Goal: Task Accomplishment & Management: Use online tool/utility

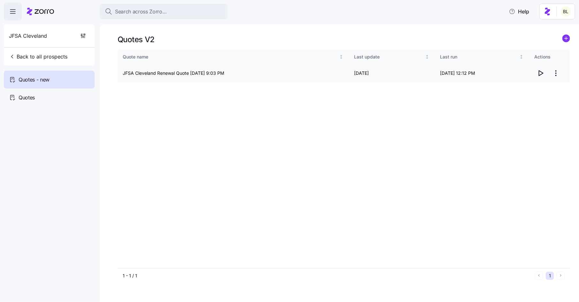
click at [540, 71] on icon "button" at bounding box center [541, 73] width 8 height 8
click at [42, 53] on span "Back to all prospects" at bounding box center [38, 57] width 58 height 8
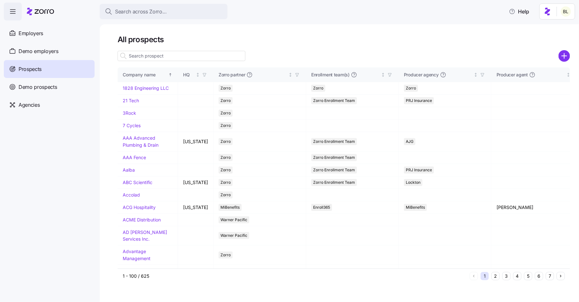
click at [138, 56] on input at bounding box center [182, 56] width 128 height 10
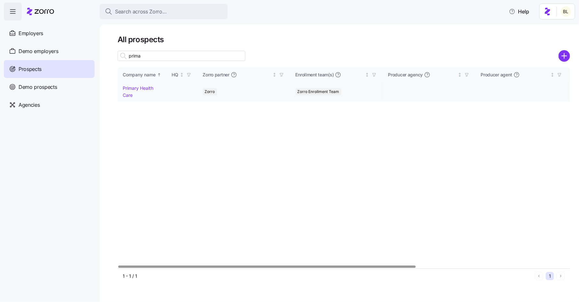
type input "prima"
click at [143, 85] on link "Primary Health Care" at bounding box center [138, 91] width 31 height 12
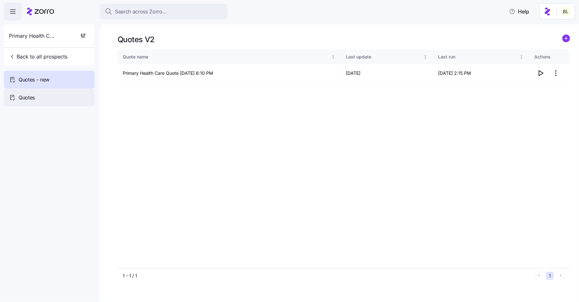
click at [39, 96] on div "Quotes" at bounding box center [49, 97] width 91 height 18
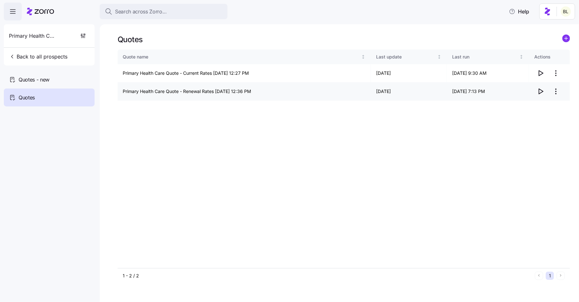
click at [541, 90] on icon "button" at bounding box center [541, 92] width 8 height 8
click at [64, 76] on div "Quotes - new" at bounding box center [49, 80] width 91 height 18
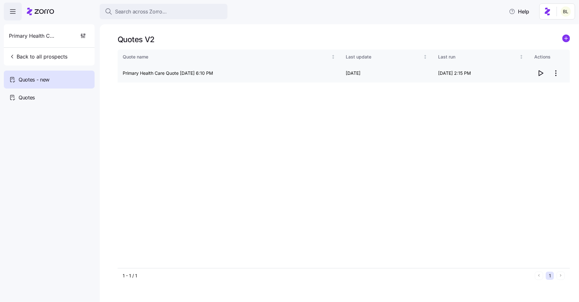
click at [541, 70] on icon "button" at bounding box center [541, 73] width 8 height 8
click at [50, 57] on span "Back to all prospects" at bounding box center [38, 57] width 58 height 8
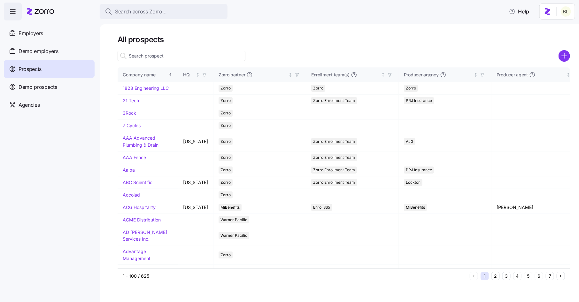
click at [170, 55] on input at bounding box center [182, 56] width 128 height 10
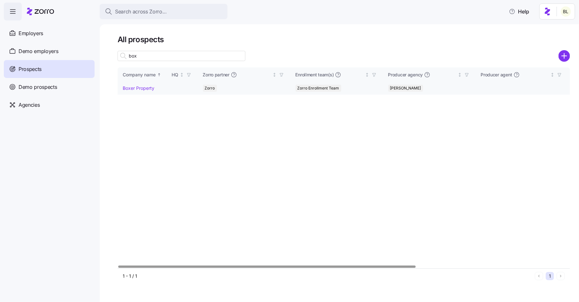
type input "box"
click at [144, 87] on link "Boxer Property" at bounding box center [139, 87] width 32 height 5
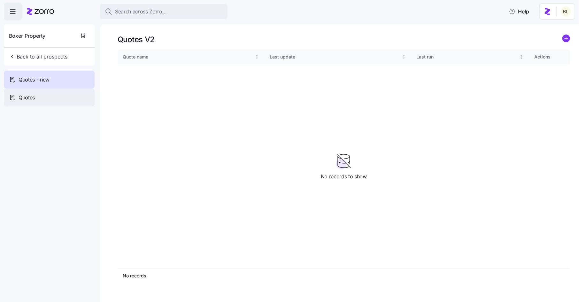
click at [38, 95] on div "Quotes" at bounding box center [49, 97] width 91 height 18
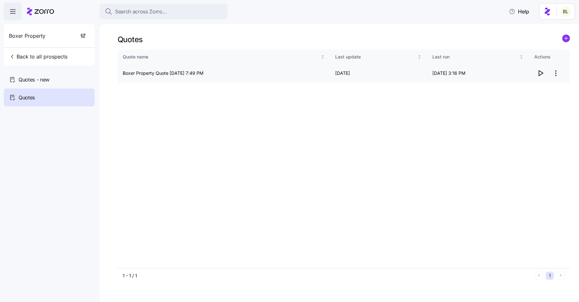
click at [557, 72] on html "Search across Zorro... Help Boxer Property Back to all prospects Quotes - new Q…" at bounding box center [289, 149] width 579 height 298
click at [548, 90] on div "Edit quote" at bounding box center [530, 89] width 59 height 10
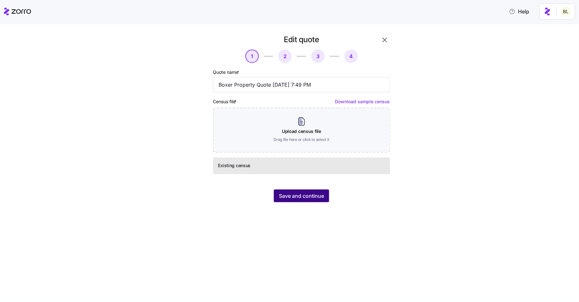
click at [299, 194] on span "Save and continue" at bounding box center [301, 196] width 45 height 8
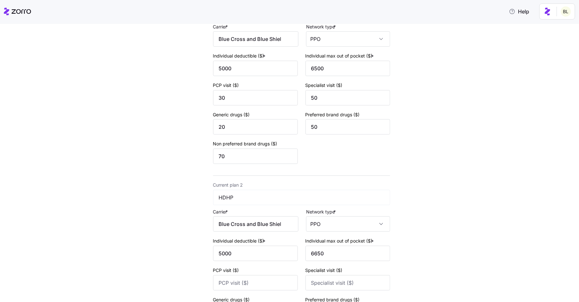
scroll to position [197, 0]
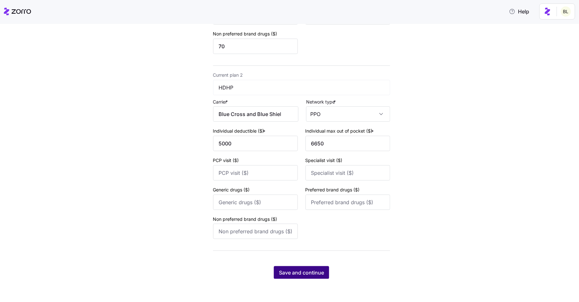
click at [299, 275] on span "Save and continue" at bounding box center [301, 273] width 45 height 8
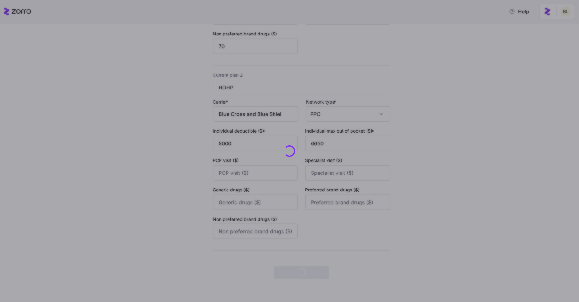
scroll to position [0, 0]
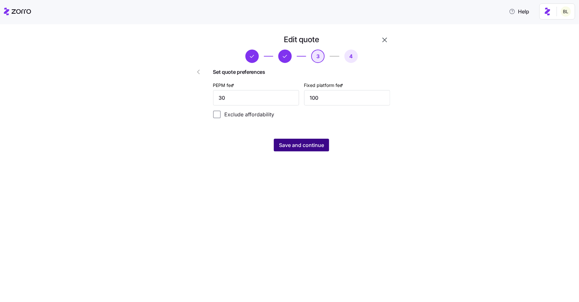
click at [312, 146] on span "Save and continue" at bounding box center [301, 145] width 45 height 8
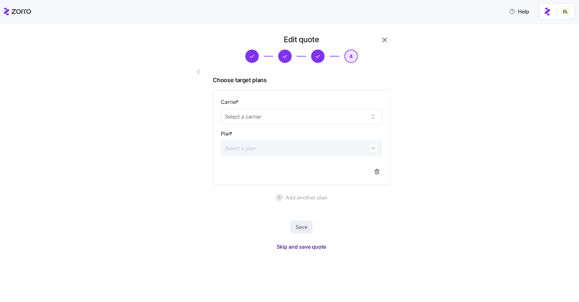
click at [302, 244] on span "Skip and save quote" at bounding box center [301, 247] width 49 height 8
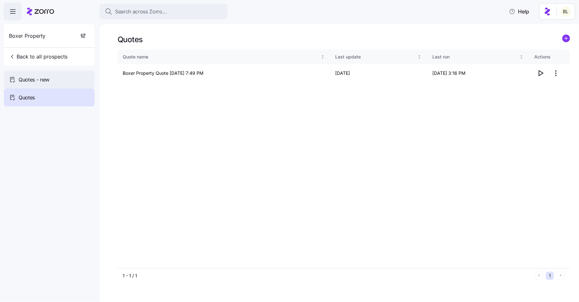
click at [48, 78] on span "Quotes - new" at bounding box center [34, 80] width 31 height 8
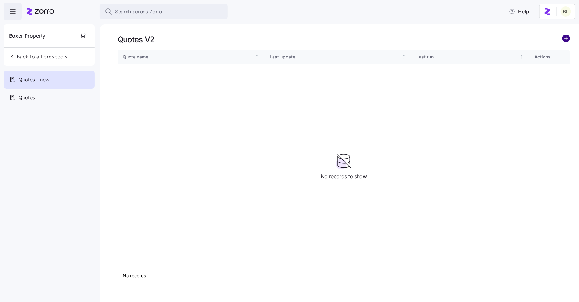
click at [563, 39] on circle "add icon" at bounding box center [566, 38] width 7 height 7
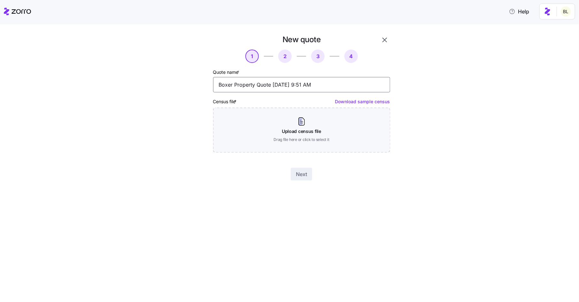
click at [256, 84] on input "Boxer Property Quote 09/09/2025 9:51 AM" at bounding box center [301, 84] width 177 height 15
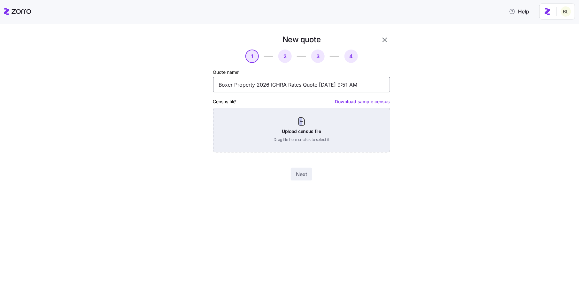
type input "Boxer Property 2026 ICHRA Rates Quote 09/09/2025 9:51 AM"
click at [308, 132] on div "Upload census file Drag file here or click to select it" at bounding box center [301, 130] width 177 height 45
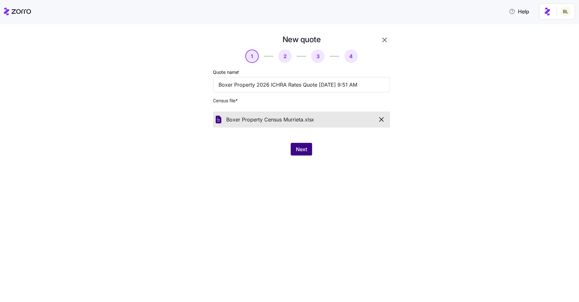
click at [302, 152] on span "Next" at bounding box center [301, 149] width 11 height 8
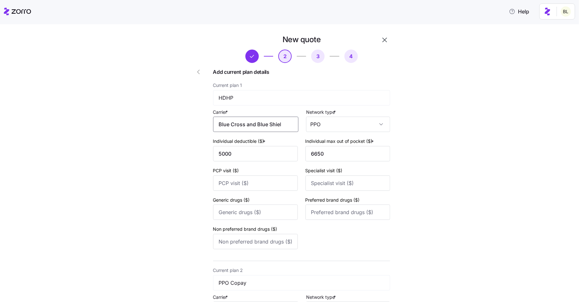
click at [284, 121] on input "Blue Cross and Blue Shield of Texas" at bounding box center [255, 124] width 85 height 15
click at [268, 145] on span "Blue Cross and Blue Shield of Texas" at bounding box center [258, 148] width 69 height 16
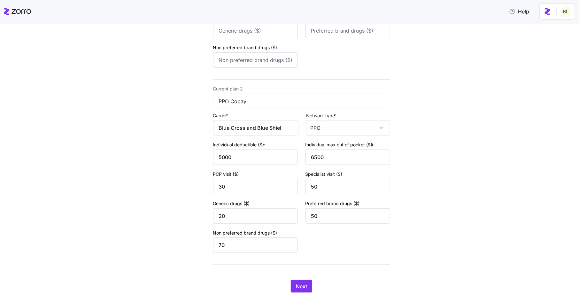
scroll to position [197, 0]
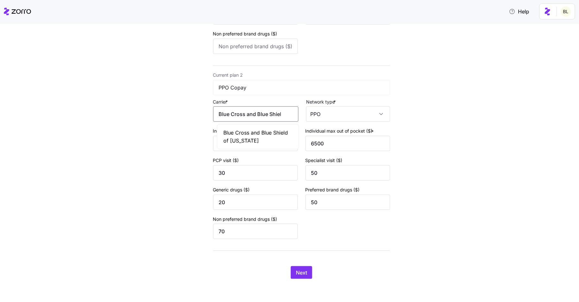
click at [284, 116] on input "Blue Cross and Blue Shield of Texas" at bounding box center [255, 113] width 85 height 15
click at [274, 130] on span "Blue Cross and Blue Shield of Texas" at bounding box center [258, 137] width 69 height 16
click at [304, 270] on span "Next" at bounding box center [301, 273] width 11 height 8
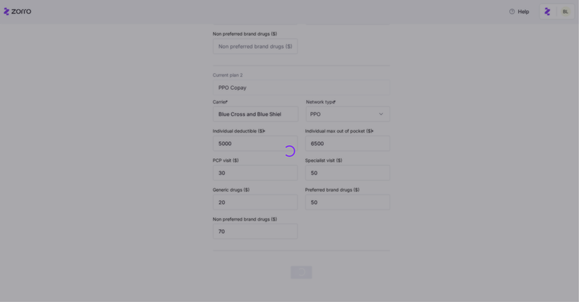
scroll to position [0, 0]
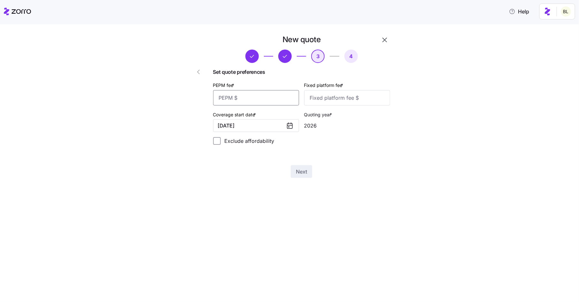
click at [266, 92] on input "PEPM fee *" at bounding box center [256, 97] width 86 height 15
type input "30"
type input "100"
click at [302, 172] on span "Next" at bounding box center [301, 172] width 11 height 8
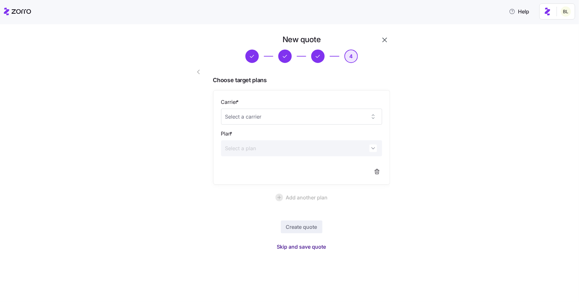
click at [312, 247] on span "Skip and save quote" at bounding box center [301, 247] width 49 height 8
click at [563, 14] on button "button" at bounding box center [566, 14] width 9 height 9
click at [387, 40] on icon "button" at bounding box center [385, 40] width 8 height 8
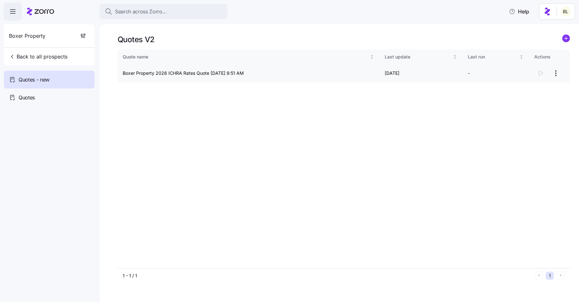
click at [557, 75] on html "Search across Zorro... Help Boxer Property Back to all prospects Quotes - new Q…" at bounding box center [289, 149] width 579 height 298
click at [548, 89] on div "Continue setup" at bounding box center [530, 89] width 59 height 10
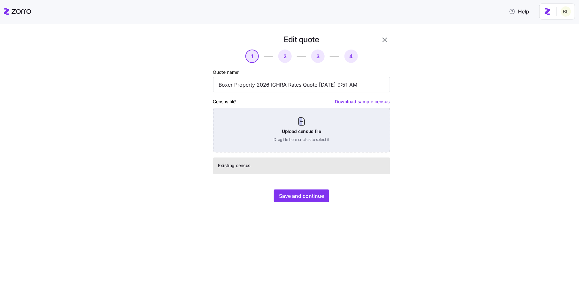
click at [331, 129] on div "Upload census file Drag file here or click to select it" at bounding box center [301, 130] width 177 height 45
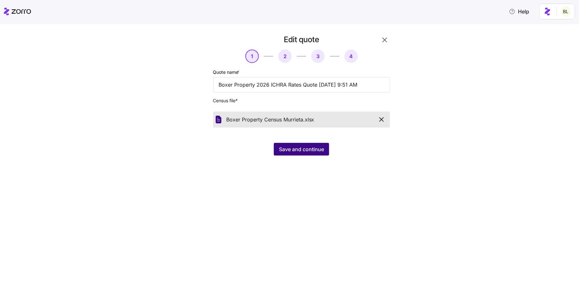
click at [311, 150] on span "Save and continue" at bounding box center [301, 149] width 45 height 8
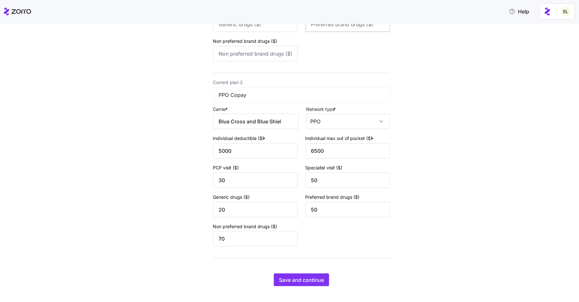
scroll to position [197, 0]
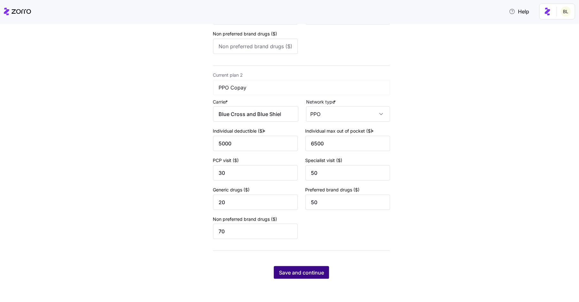
click at [308, 273] on span "Save and continue" at bounding box center [301, 273] width 45 height 8
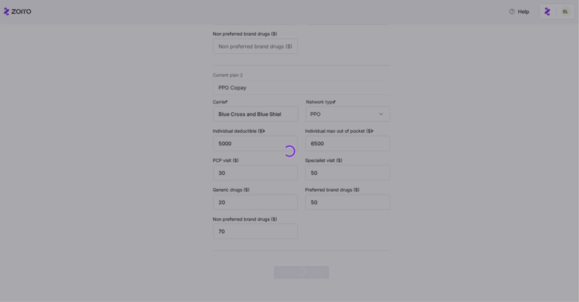
scroll to position [0, 0]
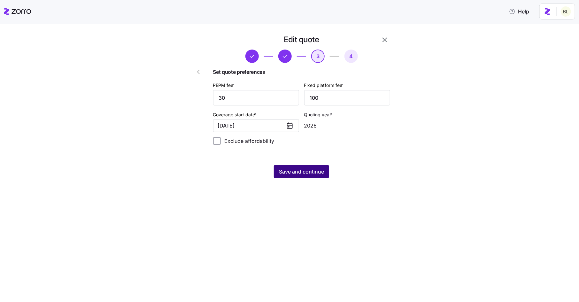
click at [305, 171] on span "Save and continue" at bounding box center [301, 172] width 45 height 8
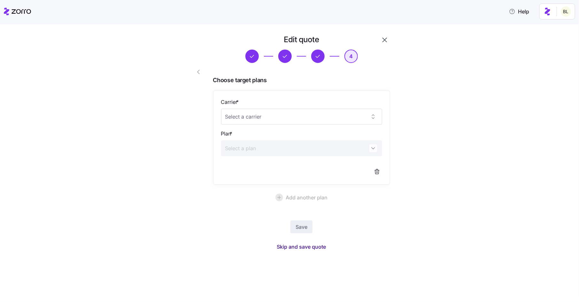
click at [299, 247] on span "Skip and save quote" at bounding box center [301, 247] width 49 height 8
click at [566, 13] on icon "button" at bounding box center [566, 14] width 5 height 5
click at [386, 39] on icon "button" at bounding box center [385, 40] width 8 height 8
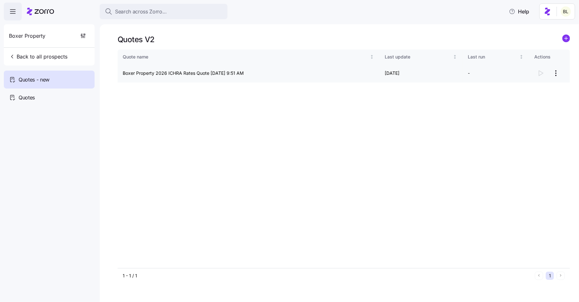
click at [554, 73] on html "Search across Zorro... Help Boxer Property Back to all prospects Quotes - new Q…" at bounding box center [289, 149] width 579 height 298
click at [545, 91] on div "Continue setup" at bounding box center [530, 89] width 59 height 10
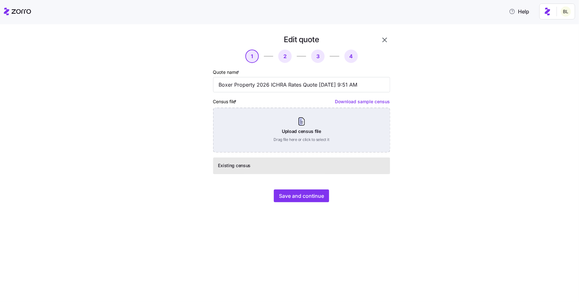
click at [328, 119] on div "Upload census file Drag file here or click to select it" at bounding box center [301, 130] width 177 height 45
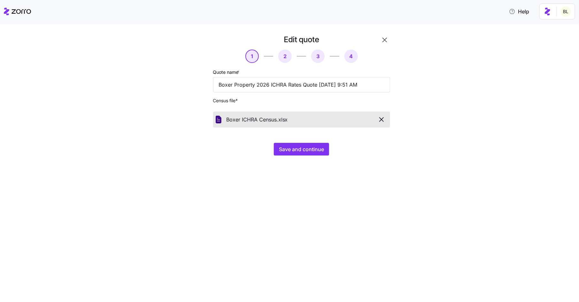
click at [385, 118] on icon "button" at bounding box center [382, 120] width 8 height 8
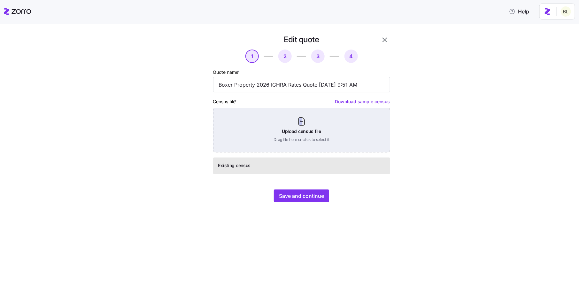
click at [300, 132] on div "Upload census file Drag file here or click to select it" at bounding box center [301, 130] width 177 height 45
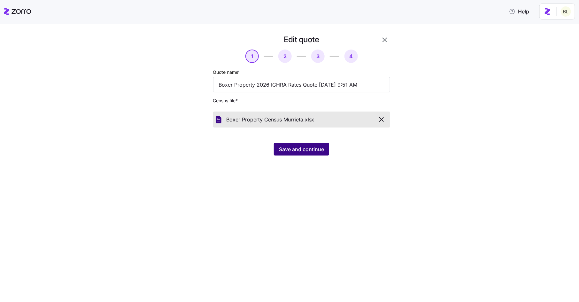
click at [311, 150] on span "Save and continue" at bounding box center [301, 149] width 45 height 8
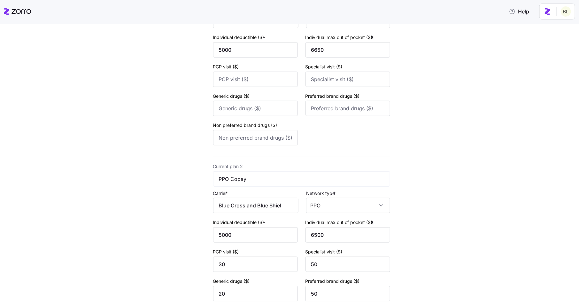
scroll to position [197, 0]
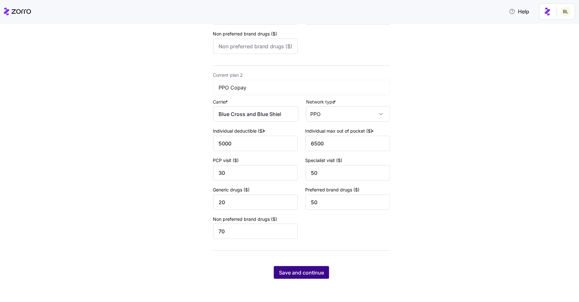
click at [307, 272] on span "Save and continue" at bounding box center [301, 273] width 45 height 8
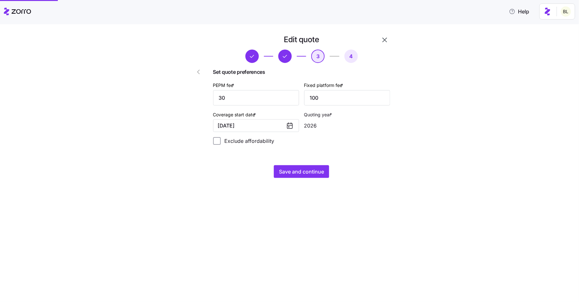
scroll to position [0, 0]
click at [295, 172] on span "Save and continue" at bounding box center [301, 172] width 45 height 8
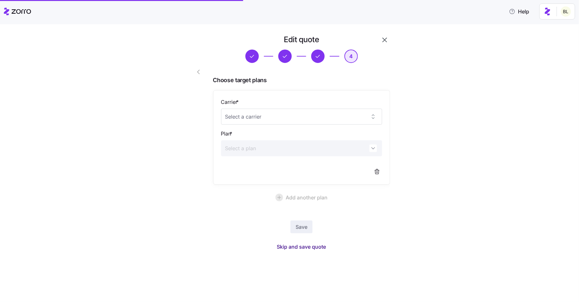
click at [296, 245] on span "Skip and save quote" at bounding box center [301, 247] width 49 height 8
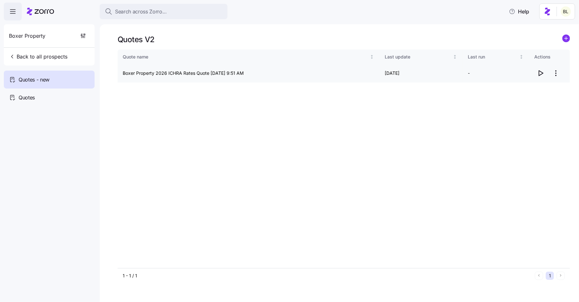
click at [541, 72] on icon "button" at bounding box center [541, 73] width 4 height 5
click at [26, 95] on span "Quotes" at bounding box center [27, 98] width 16 height 8
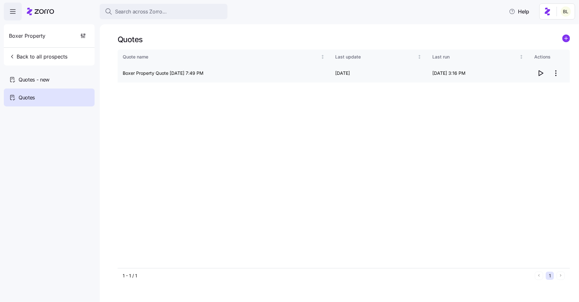
click at [541, 72] on icon "button" at bounding box center [541, 73] width 4 height 5
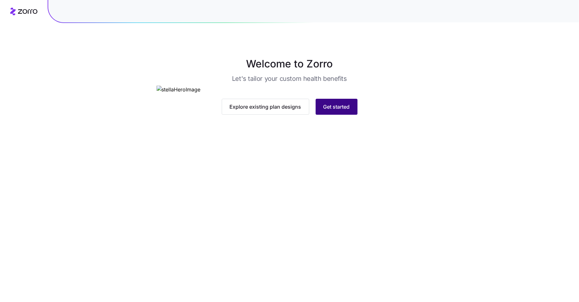
click at [348, 111] on span "Get started" at bounding box center [336, 107] width 27 height 8
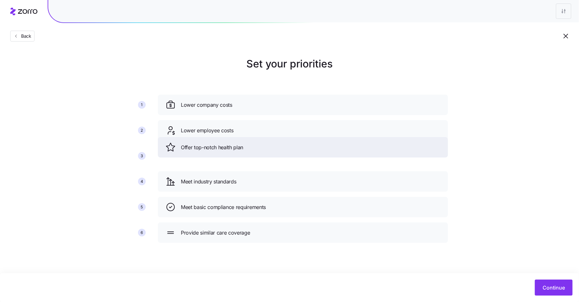
drag, startPoint x: 240, startPoint y: 154, endPoint x: 240, endPoint y: 126, distance: 28.4
click at [240, 143] on span "Offer top-notch health plan" at bounding box center [212, 147] width 62 height 8
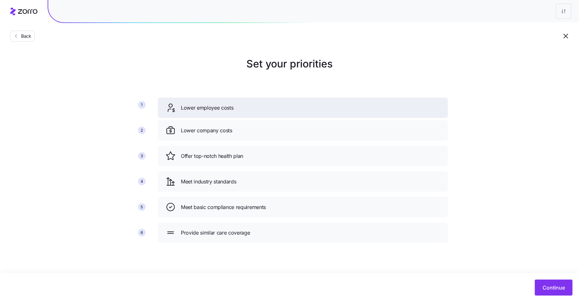
drag, startPoint x: 234, startPoint y: 158, endPoint x: 234, endPoint y: 110, distance: 48.9
click at [234, 110] on div "Lower employee costs" at bounding box center [302, 108] width 275 height 10
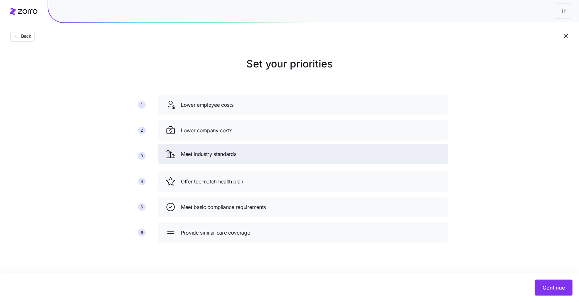
drag, startPoint x: 232, startPoint y: 184, endPoint x: 232, endPoint y: 157, distance: 27.8
click at [232, 157] on span "Meet industry standards" at bounding box center [209, 154] width 56 height 8
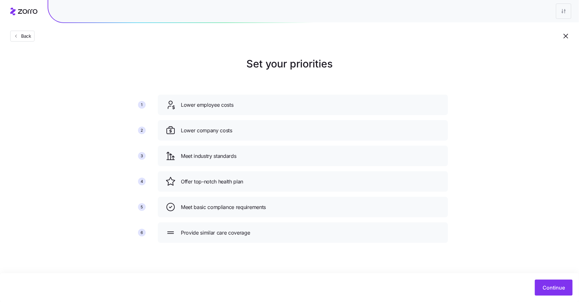
click at [229, 192] on div "Lower employee costs Lower company costs Meet industry standards Offer top-notc…" at bounding box center [302, 171] width 295 height 158
click at [559, 288] on span "Continue" at bounding box center [553, 288] width 22 height 8
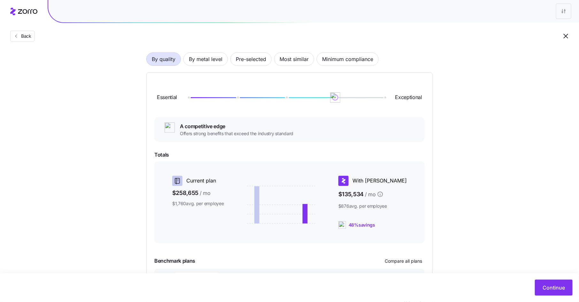
scroll to position [41, 0]
drag, startPoint x: 333, startPoint y: 100, endPoint x: 337, endPoint y: 103, distance: 5.0
click at [337, 103] on img at bounding box center [335, 98] width 11 height 11
click at [338, 99] on img at bounding box center [335, 98] width 11 height 11
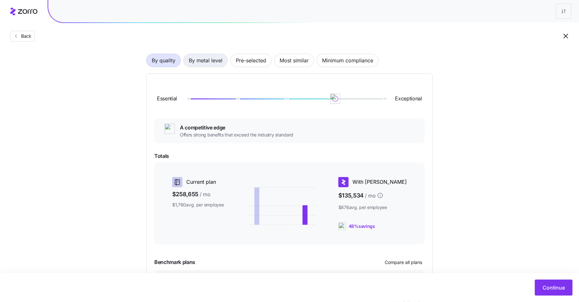
click at [214, 62] on span "By metal level" at bounding box center [206, 60] width 34 height 13
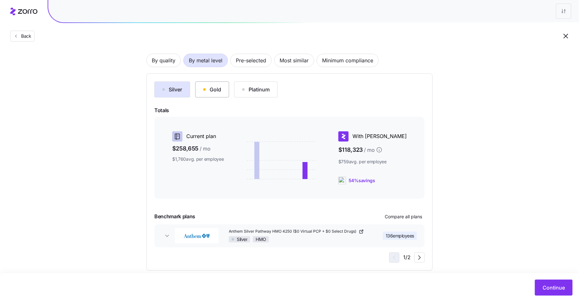
click at [206, 89] on div "Gold" at bounding box center [212, 90] width 18 height 8
click at [251, 91] on div "Platinum" at bounding box center [255, 90] width 27 height 8
click at [221, 85] on button "Gold" at bounding box center [212, 89] width 34 height 16
click at [174, 86] on div "Silver" at bounding box center [172, 90] width 20 height 8
click at [258, 62] on span "Pre-selected" at bounding box center [251, 60] width 30 height 13
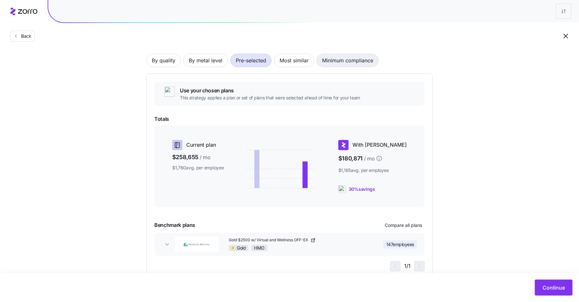
click at [354, 56] on span "Minimum compliance" at bounding box center [347, 60] width 51 height 13
click at [249, 60] on span "Pre-selected" at bounding box center [251, 60] width 30 height 13
click at [287, 237] on span "Gold $2500 w/ Virtual and Wellness OFF-EX" at bounding box center [269, 239] width 80 height 5
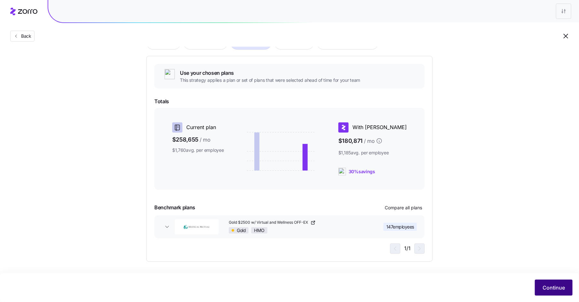
click at [549, 291] on button "Continue" at bounding box center [554, 288] width 38 height 16
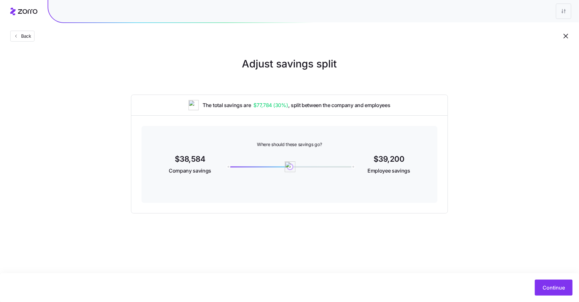
drag, startPoint x: 350, startPoint y: 166, endPoint x: 290, endPoint y: 171, distance: 59.9
click at [290, 171] on img at bounding box center [290, 166] width 11 height 11
click at [560, 284] on span "Continue" at bounding box center [553, 288] width 22 height 8
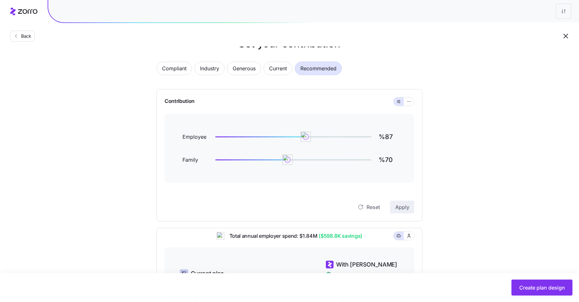
scroll to position [19, 0]
click at [27, 34] on span "Back" at bounding box center [25, 36] width 13 height 6
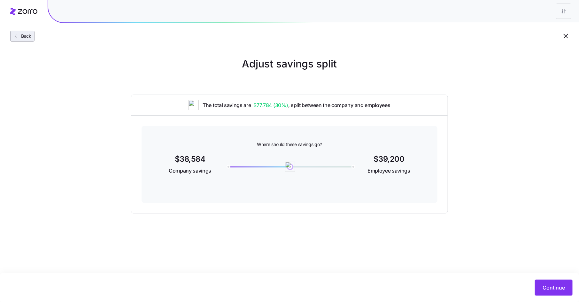
click at [27, 35] on span "Back" at bounding box center [25, 36] width 13 height 6
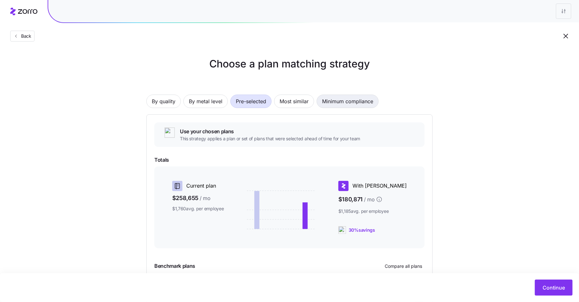
click at [359, 100] on span "Minimum compliance" at bounding box center [347, 101] width 51 height 13
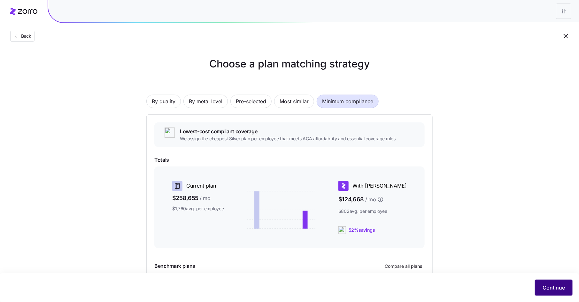
click at [551, 290] on span "Continue" at bounding box center [553, 288] width 22 height 8
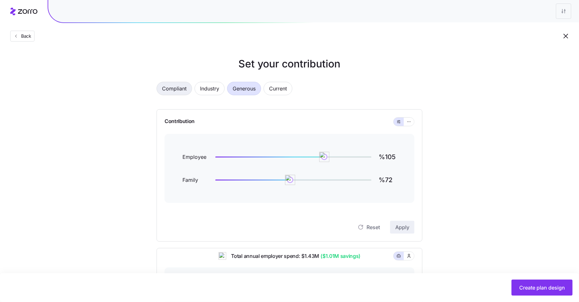
click at [179, 88] on span "Compliant" at bounding box center [174, 88] width 25 height 13
type input "%84"
type input "%0"
click at [23, 34] on span "Back" at bounding box center [25, 36] width 13 height 6
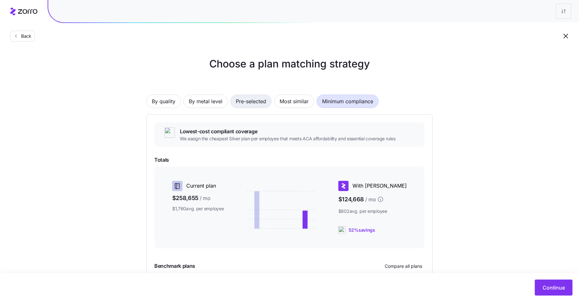
click at [242, 100] on span "Pre-selected" at bounding box center [251, 101] width 30 height 13
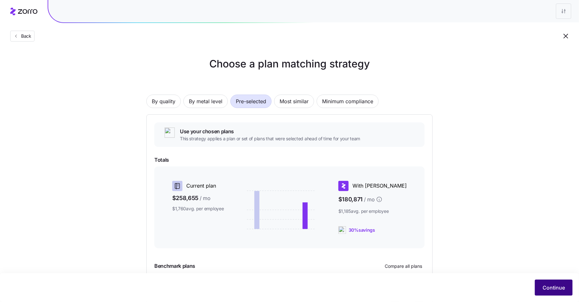
click at [554, 287] on span "Continue" at bounding box center [553, 288] width 22 height 8
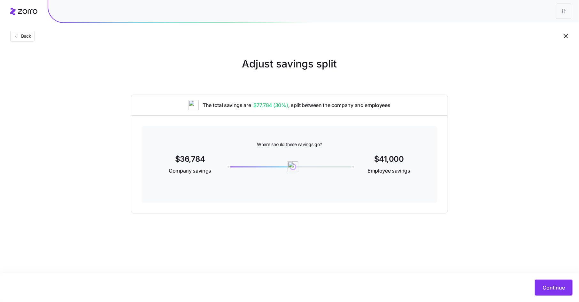
drag, startPoint x: 353, startPoint y: 165, endPoint x: 293, endPoint y: 165, distance: 60.1
click at [293, 165] on img at bounding box center [292, 166] width 11 height 11
click at [555, 289] on span "Continue" at bounding box center [553, 288] width 22 height 8
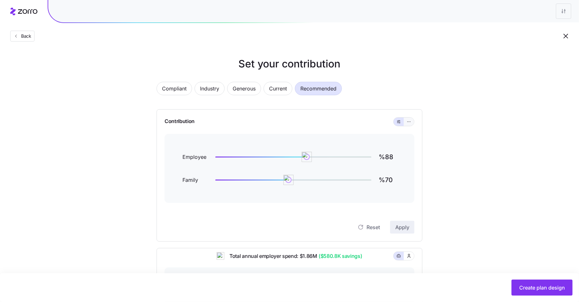
click at [406, 125] on button "button" at bounding box center [409, 122] width 10 height 8
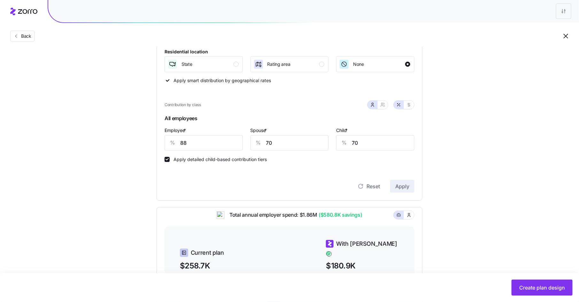
scroll to position [98, 0]
drag, startPoint x: 189, startPoint y: 142, endPoint x: 172, endPoint y: 141, distance: 17.3
click at [172, 141] on div "% 88" at bounding box center [204, 142] width 78 height 15
type input "80"
type input "75"
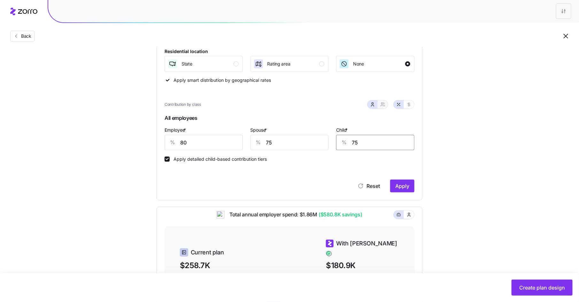
type input "75"
click at [382, 106] on icon "button" at bounding box center [382, 104] width 5 height 5
type input "78"
click at [374, 106] on icon "button" at bounding box center [372, 104] width 5 height 5
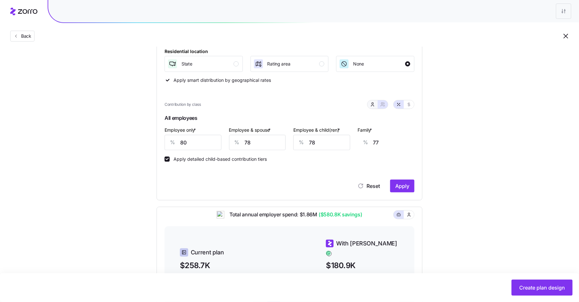
type input "75"
drag, startPoint x: 195, startPoint y: 147, endPoint x: 160, endPoint y: 145, distance: 34.2
click at [160, 145] on div "Contribution Classes Residential location State Rating area None Apply smart di…" at bounding box center [290, 105] width 266 height 189
type input "90"
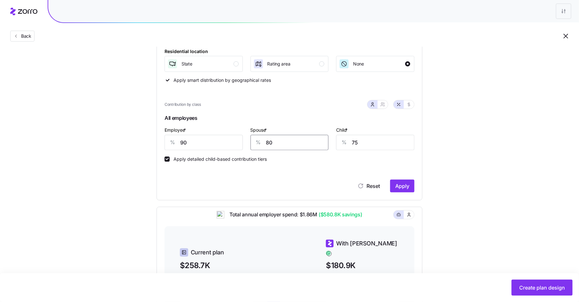
type input "80"
click at [380, 103] on button "button" at bounding box center [382, 104] width 5 height 5
type input "85"
type input "86"
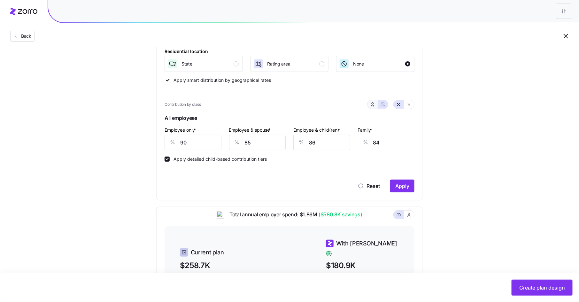
click at [372, 104] on icon "button" at bounding box center [372, 104] width 5 height 5
type input "80"
drag, startPoint x: 190, startPoint y: 142, endPoint x: 157, endPoint y: 142, distance: 32.6
click at [157, 142] on div "Contribution Classes Residential location State Rating area None Apply smart di…" at bounding box center [290, 105] width 266 height 189
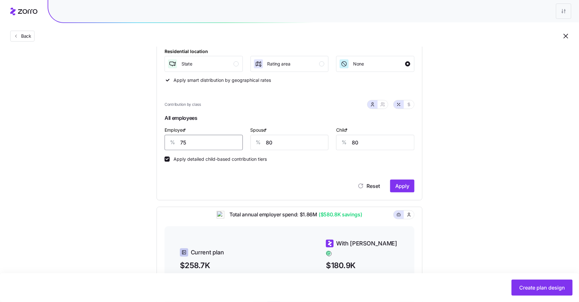
type input "75"
type input "60"
click at [400, 180] on button "Apply" at bounding box center [402, 186] width 24 height 13
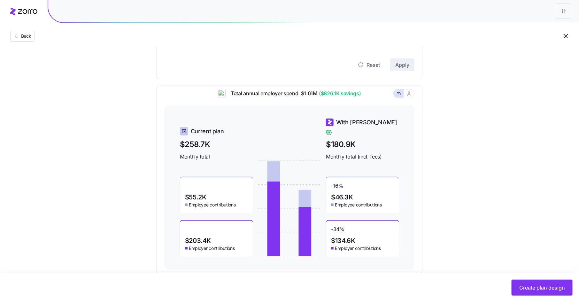
scroll to position [231, 0]
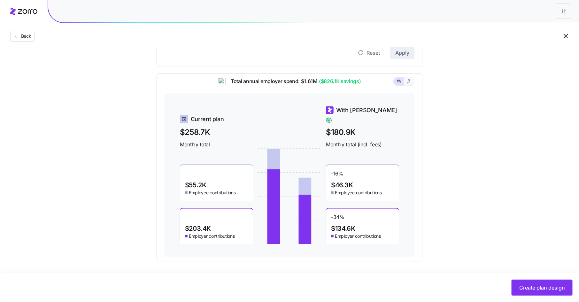
click at [411, 84] on icon "button" at bounding box center [408, 81] width 5 height 6
click at [398, 85] on icon "button" at bounding box center [398, 82] width 4 height 8
click at [532, 286] on span "Create plan design" at bounding box center [542, 288] width 46 height 8
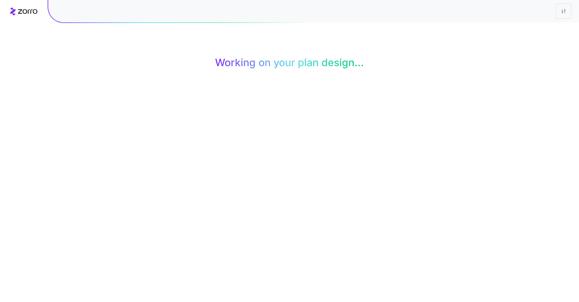
scroll to position [0, 0]
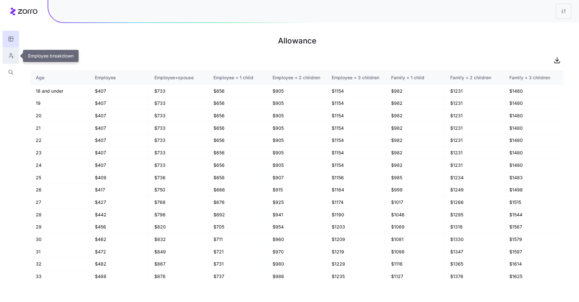
click at [12, 56] on icon "button" at bounding box center [12, 57] width 0 height 2
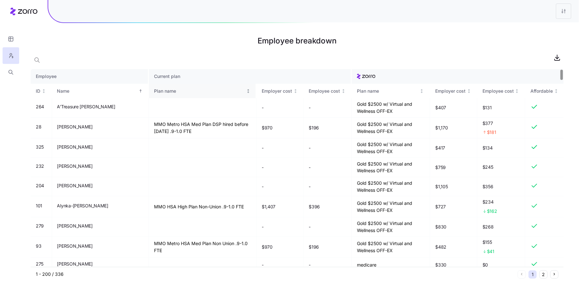
click at [246, 90] on icon "Not sorted" at bounding box center [248, 91] width 4 height 4
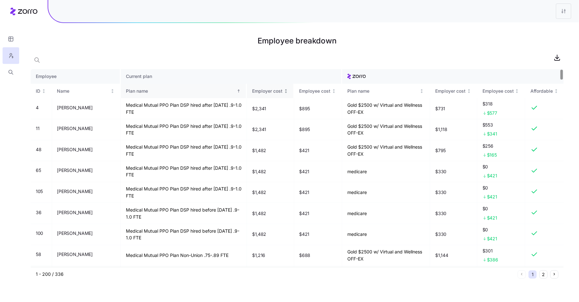
click at [284, 91] on icon "Not sorted" at bounding box center [286, 91] width 4 height 4
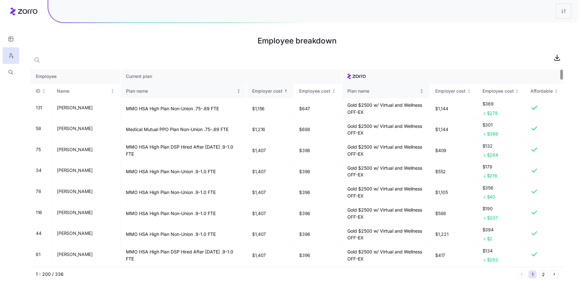
click at [422, 90] on icon "Not sorted" at bounding box center [421, 91] width 4 height 4
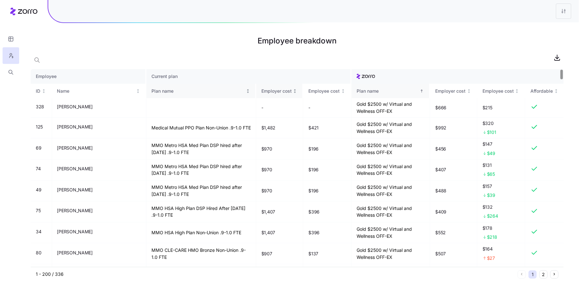
click at [242, 90] on th "Plan name" at bounding box center [201, 91] width 110 height 15
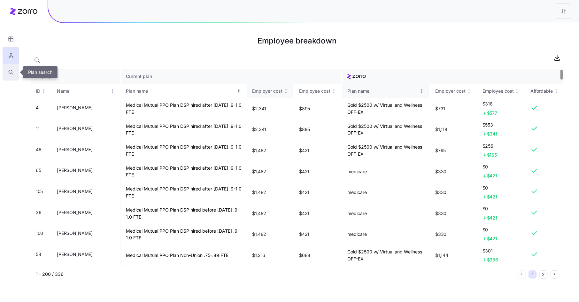
click at [9, 71] on icon "button" at bounding box center [11, 72] width 6 height 6
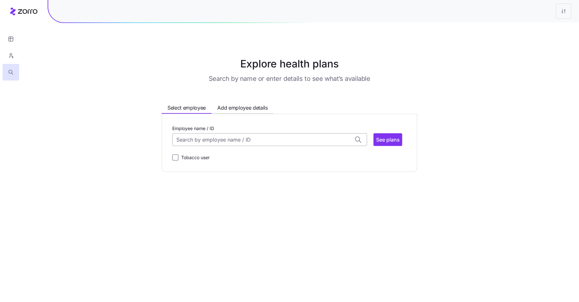
click at [242, 144] on input "Employee name / ID" at bounding box center [269, 139] width 195 height 13
click at [217, 195] on span "Brandi Clifford (52)" at bounding box center [203, 198] width 52 height 8
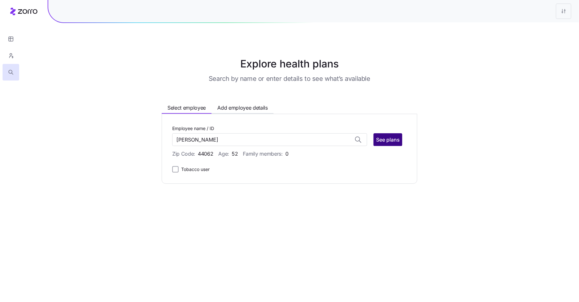
click at [392, 139] on span "See plans" at bounding box center [388, 140] width 24 height 8
type input "Brandi Clifford (ID: 48)"
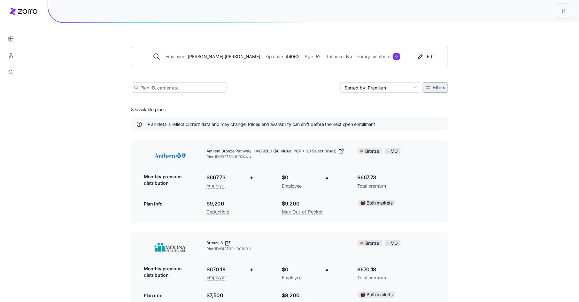
click at [432, 85] on span "Filters" at bounding box center [434, 87] width 19 height 4
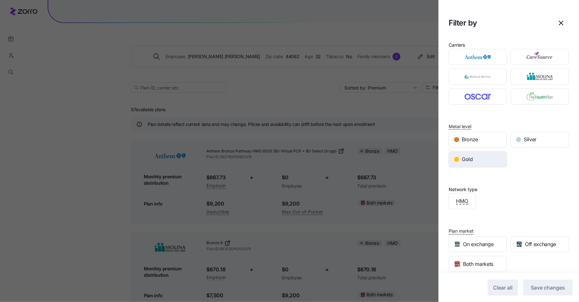
click at [472, 156] on span "Gold" at bounding box center [467, 159] width 11 height 8
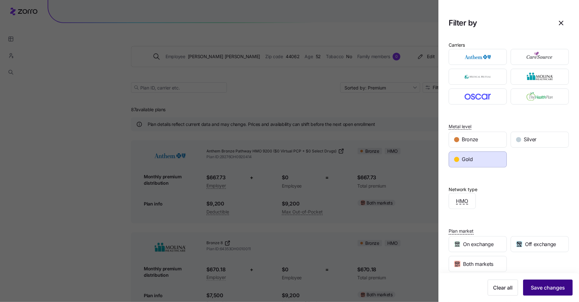
click at [548, 289] on span "Save changes" at bounding box center [548, 288] width 34 height 8
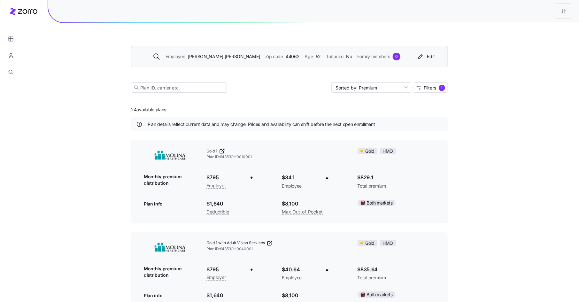
click at [233, 58] on span "Brandi Clifford" at bounding box center [224, 56] width 72 height 7
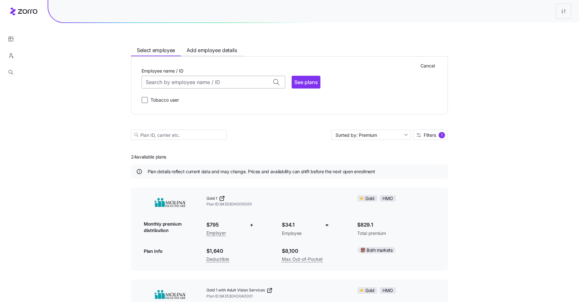
click at [211, 76] on input "Employee name / ID" at bounding box center [214, 82] width 144 height 13
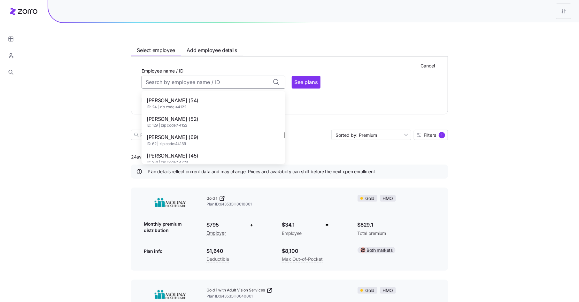
scroll to position [849, 0]
click at [188, 148] on span "Chivon Booker (39)" at bounding box center [173, 151] width 52 height 8
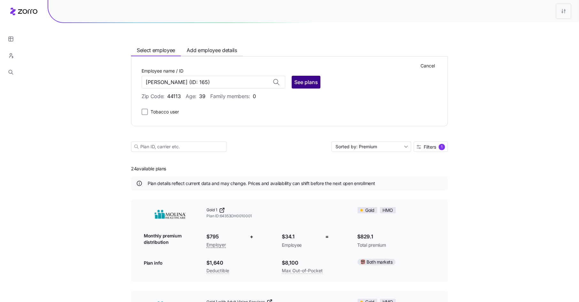
type input "Chivon Booker"
click at [303, 82] on span "See plans" at bounding box center [306, 82] width 24 height 8
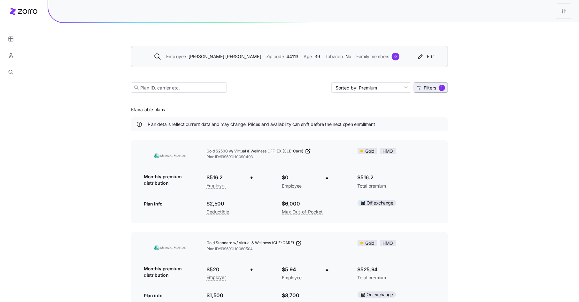
click at [432, 91] on button "Filters 1" at bounding box center [431, 87] width 34 height 10
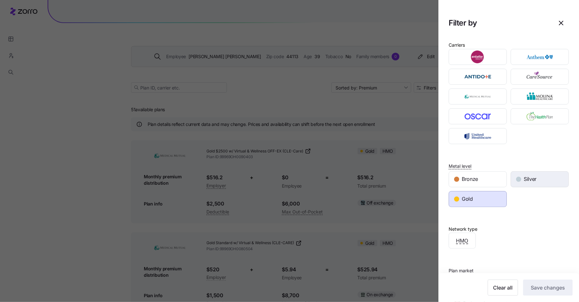
click at [545, 185] on div "Silver" at bounding box center [539, 179] width 57 height 15
click at [490, 192] on div "Gold" at bounding box center [477, 198] width 57 height 15
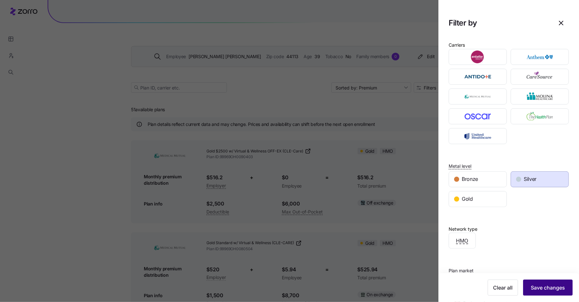
click at [550, 286] on span "Save changes" at bounding box center [548, 288] width 34 height 8
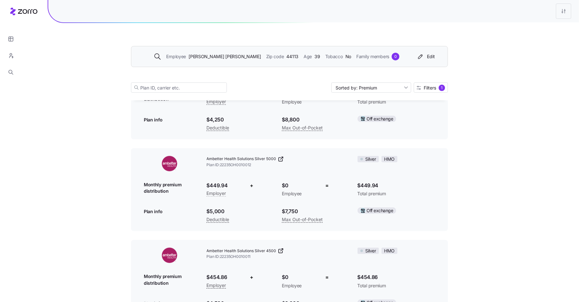
scroll to position [0, 0]
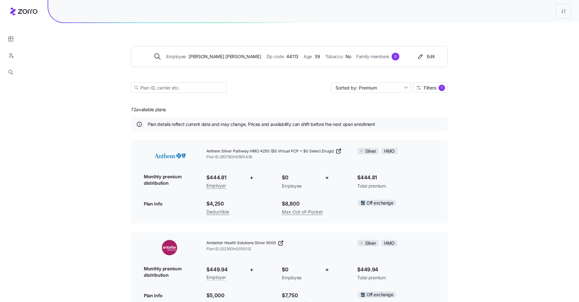
click at [433, 58] on div "Edit" at bounding box center [426, 56] width 18 height 6
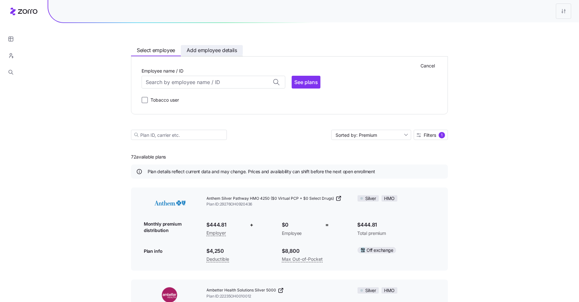
click at [224, 52] on span "Add employee details" at bounding box center [212, 50] width 50 height 8
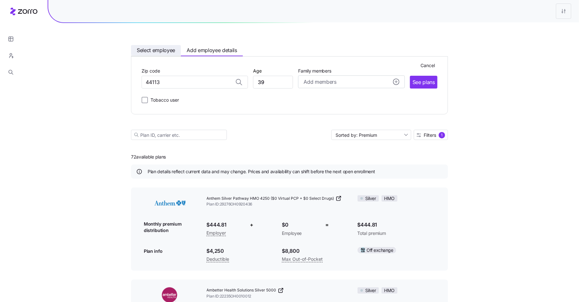
click at [156, 49] on span "Select employee" at bounding box center [156, 50] width 38 height 8
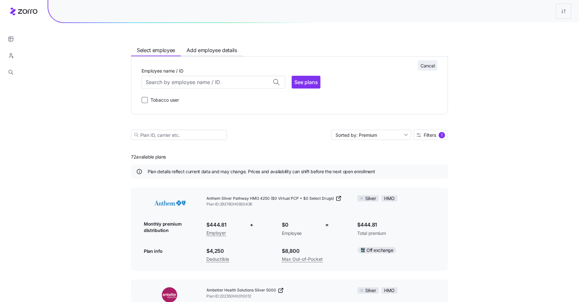
click at [433, 63] on span "Cancel" at bounding box center [427, 66] width 14 height 6
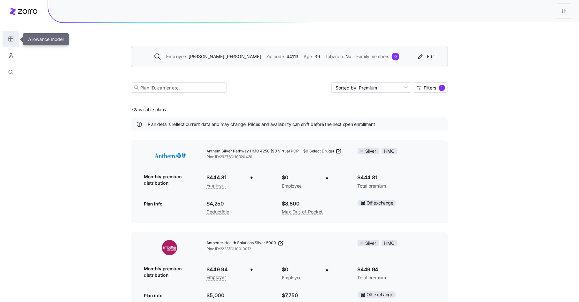
click at [3, 40] on button "button" at bounding box center [11, 39] width 17 height 17
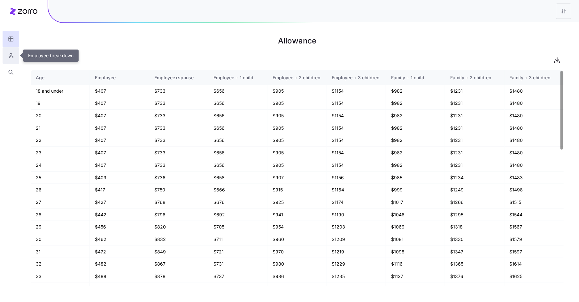
click at [15, 52] on button "button" at bounding box center [11, 55] width 17 height 17
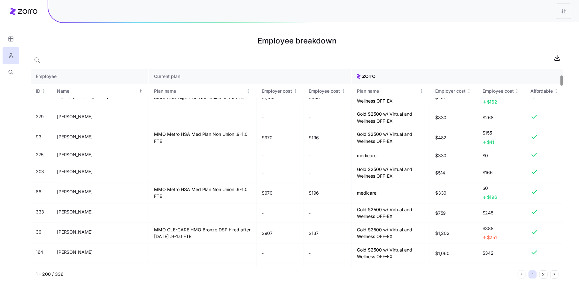
scroll to position [108, 0]
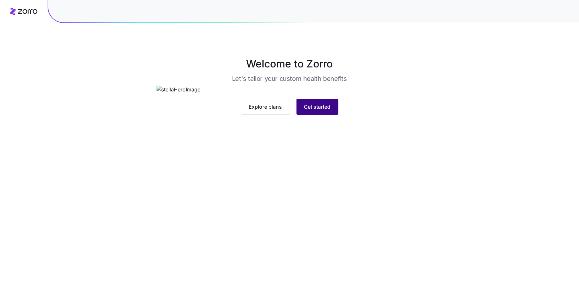
click at [325, 115] on button "Get started" at bounding box center [317, 107] width 42 height 16
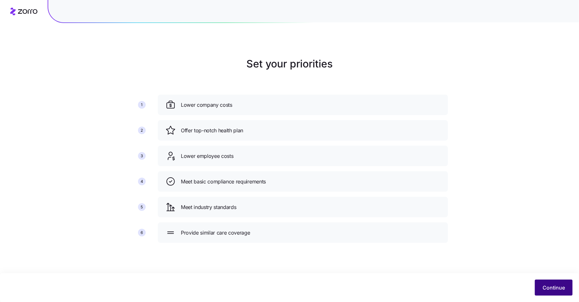
click at [549, 284] on span "Continue" at bounding box center [553, 288] width 22 height 8
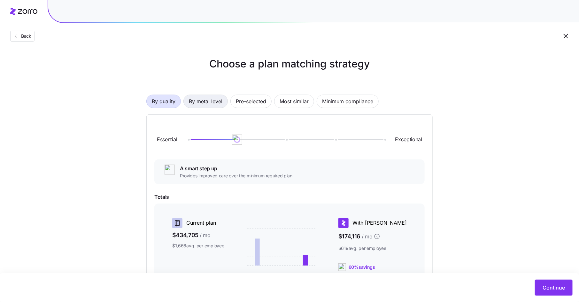
click at [198, 101] on span "By metal level" at bounding box center [206, 101] width 34 height 13
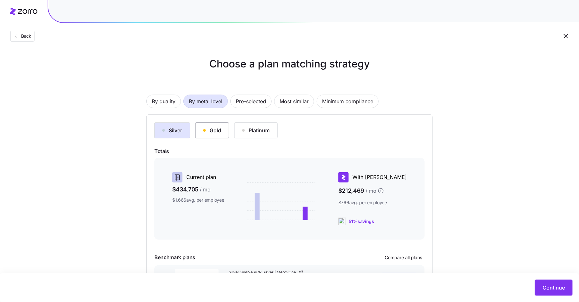
click at [213, 132] on div "Gold" at bounding box center [212, 130] width 18 height 8
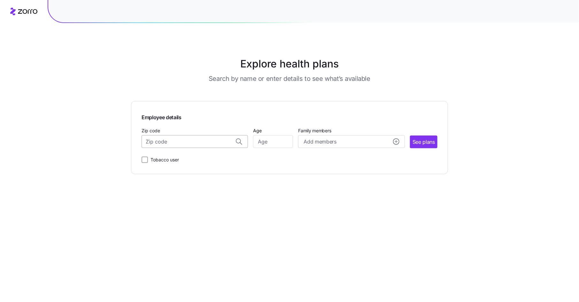
click at [201, 143] on input "Zip code" at bounding box center [195, 141] width 106 height 13
click at [187, 156] on span "83350, [GEOGRAPHIC_DATA], [GEOGRAPHIC_DATA]" at bounding box center [193, 159] width 89 height 8
type input "83350, [GEOGRAPHIC_DATA], [GEOGRAPHIC_DATA]"
click at [280, 140] on input "Age" at bounding box center [273, 141] width 40 height 13
type input "30"
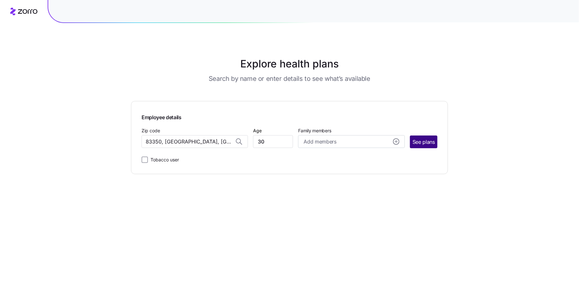
click at [418, 144] on span "See plans" at bounding box center [423, 142] width 22 height 8
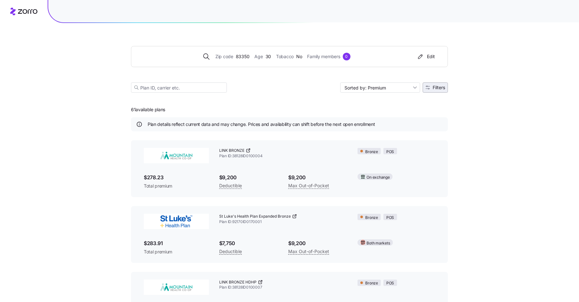
click at [436, 86] on span "Filters" at bounding box center [439, 87] width 12 height 4
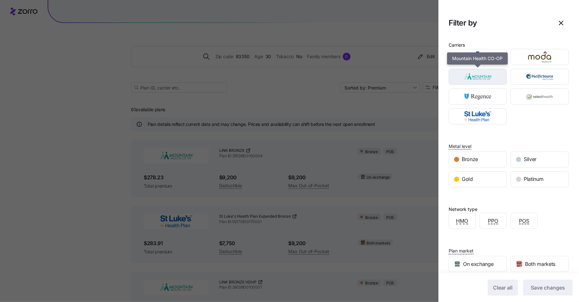
click at [494, 77] on img "button" at bounding box center [477, 76] width 47 height 13
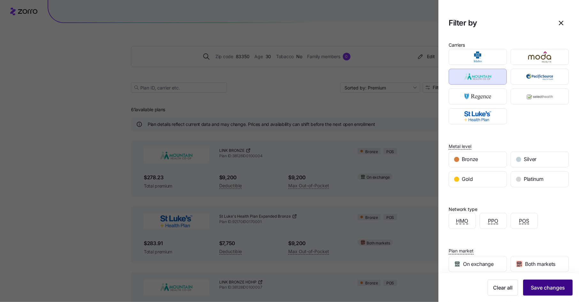
click at [545, 284] on span "Save changes" at bounding box center [548, 288] width 34 height 8
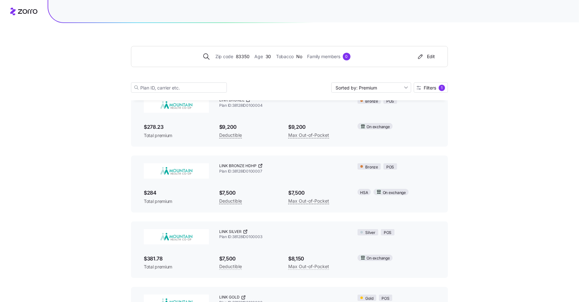
scroll to position [46, 0]
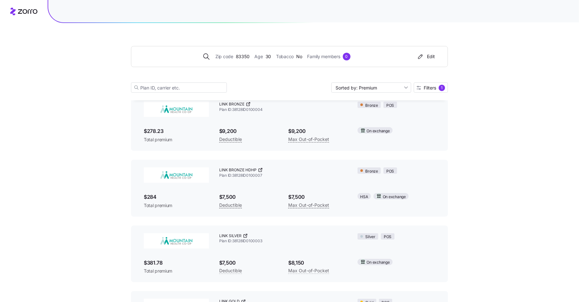
click at [252, 187] on div "LINK BRONZE HDHP Plan ID: 38128ID0100007 Bronze POS $284 Total premium $7,500 D…" at bounding box center [290, 188] width 302 height 52
click at [260, 169] on icon at bounding box center [260, 169] width 5 height 5
click at [255, 124] on div "$9,200 Deductible" at bounding box center [248, 135] width 69 height 26
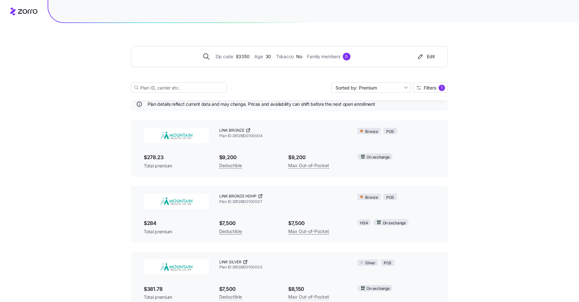
scroll to position [19, 0]
click at [248, 131] on icon at bounding box center [249, 131] width 2 height 2
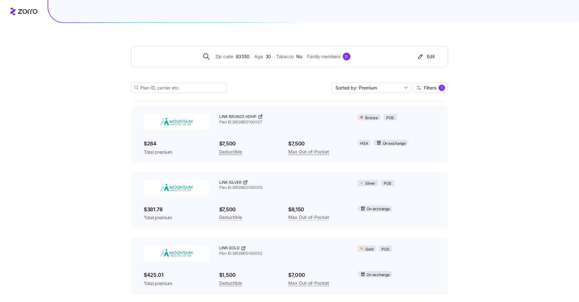
scroll to position [103, 0]
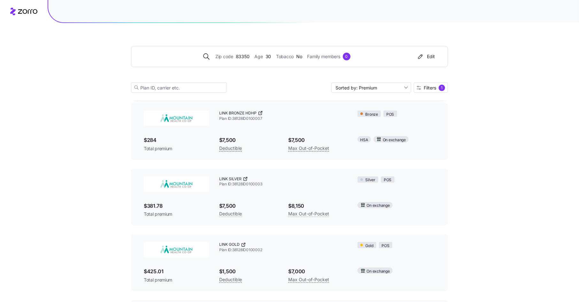
click at [246, 178] on icon at bounding box center [246, 178] width 2 height 2
click at [431, 88] on span "Filters" at bounding box center [430, 88] width 12 height 4
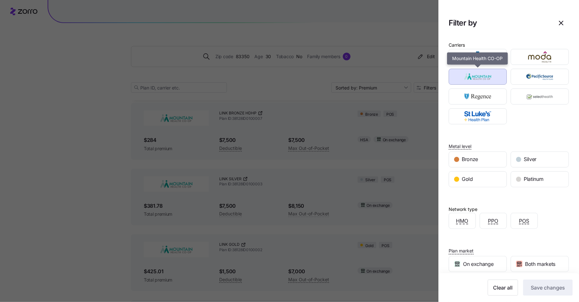
click at [489, 73] on img "button" at bounding box center [477, 76] width 47 height 13
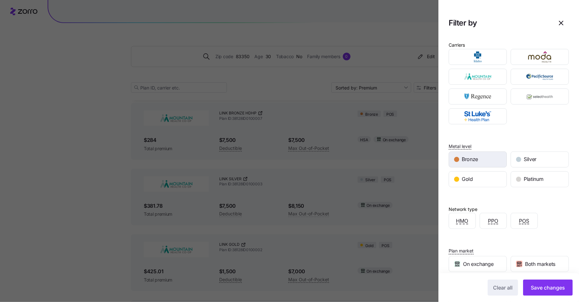
click at [476, 159] on span "Bronze" at bounding box center [470, 159] width 16 height 8
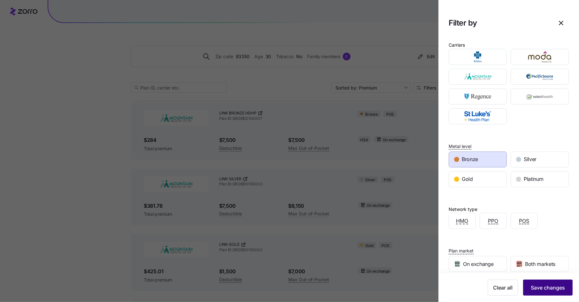
click at [546, 288] on span "Save changes" at bounding box center [548, 288] width 34 height 8
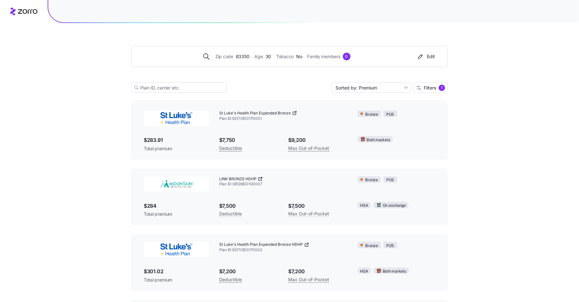
click at [294, 111] on icon at bounding box center [294, 113] width 5 height 5
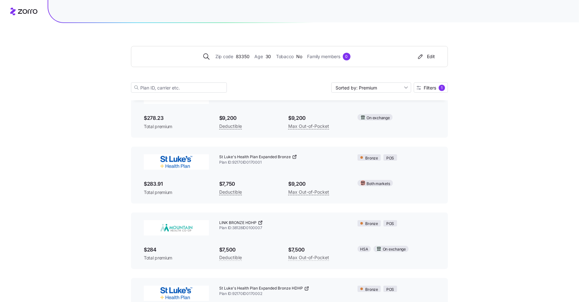
scroll to position [0, 0]
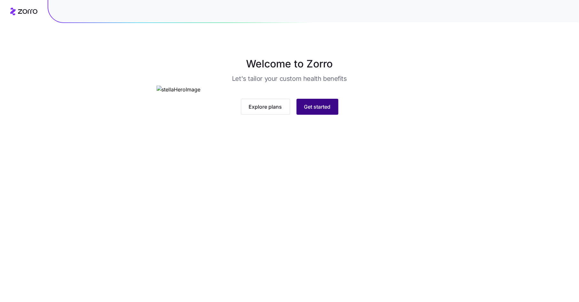
click at [321, 111] on span "Get started" at bounding box center [317, 107] width 27 height 8
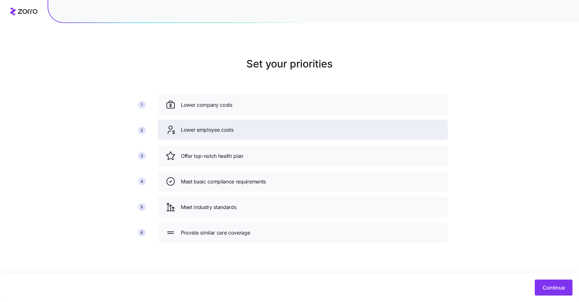
drag, startPoint x: 230, startPoint y: 159, endPoint x: 230, endPoint y: 133, distance: 26.5
click at [230, 133] on span "Lower employee costs" at bounding box center [207, 130] width 53 height 8
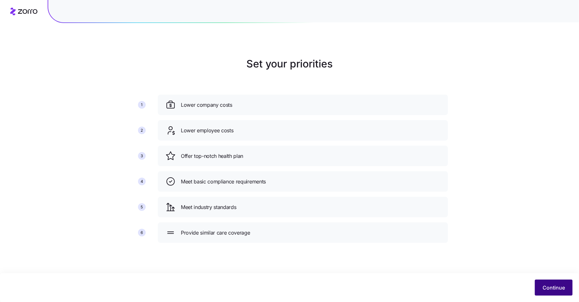
click at [543, 285] on span "Continue" at bounding box center [553, 288] width 22 height 8
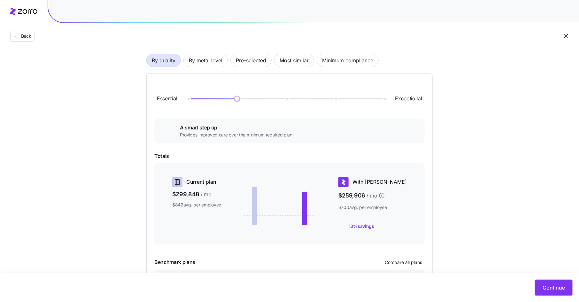
scroll to position [42, 0]
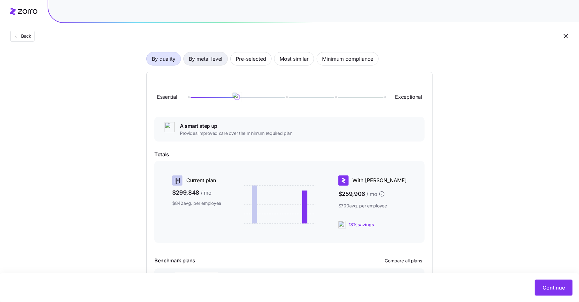
click at [200, 57] on span "By metal level" at bounding box center [206, 58] width 34 height 13
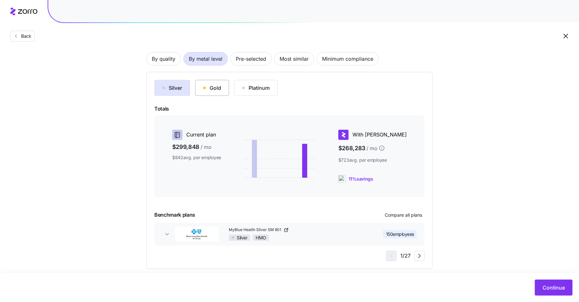
click at [214, 89] on div "Gold" at bounding box center [212, 88] width 18 height 8
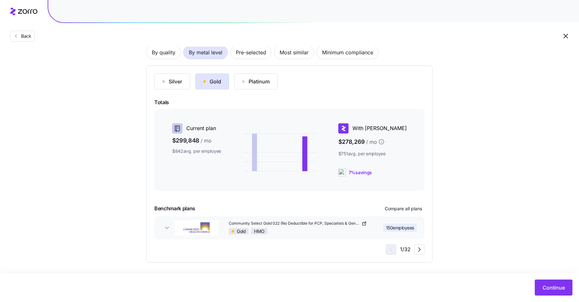
scroll to position [50, 0]
click at [422, 250] on icon "button" at bounding box center [420, 249] width 8 height 8
click at [421, 249] on icon "button" at bounding box center [420, 249] width 8 height 8
click at [419, 247] on icon "button" at bounding box center [419, 249] width 2 height 4
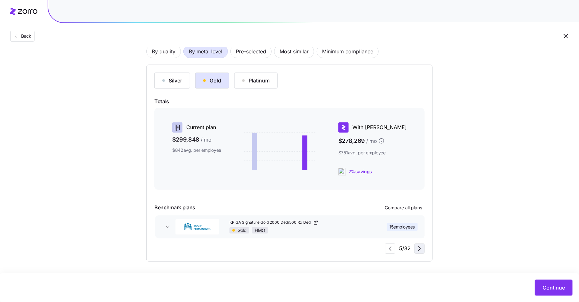
click at [419, 247] on icon "button" at bounding box center [419, 249] width 2 height 4
click at [388, 248] on icon "button" at bounding box center [391, 249] width 8 height 8
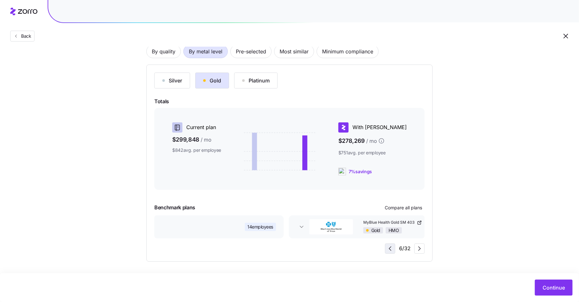
click at [388, 248] on icon "button" at bounding box center [390, 249] width 8 height 8
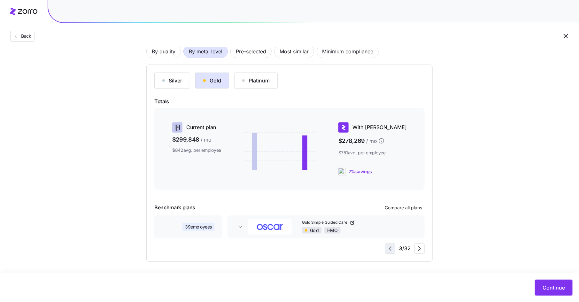
click at [388, 248] on icon "button" at bounding box center [390, 249] width 8 height 8
click at [388, 248] on div "1 / 32" at bounding box center [405, 248] width 39 height 10
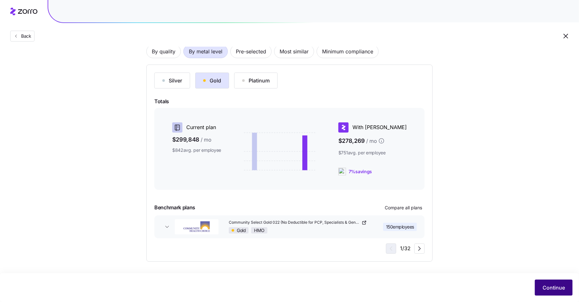
click at [550, 283] on button "Continue" at bounding box center [554, 288] width 38 height 16
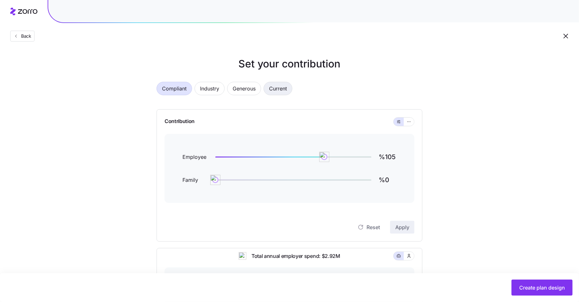
click at [282, 89] on span "Current" at bounding box center [278, 88] width 18 height 13
click at [238, 89] on span "Generous" at bounding box center [244, 88] width 23 height 13
type input "%131"
type input "%79"
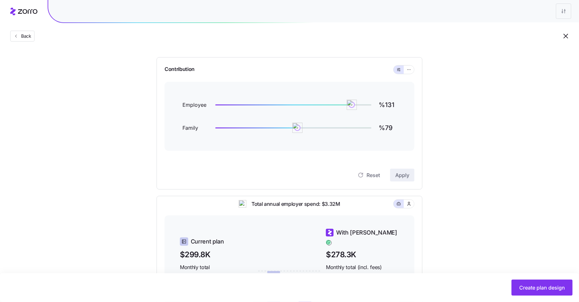
scroll to position [34, 0]
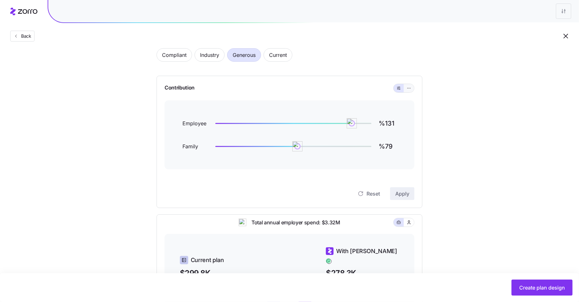
click at [411, 89] on span "button" at bounding box center [408, 88] width 5 height 5
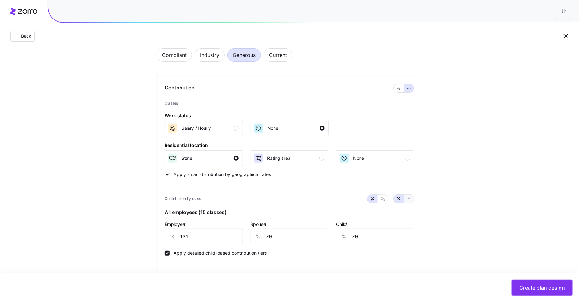
click at [409, 199] on icon "button" at bounding box center [408, 198] width 5 height 5
type input "931"
type input "558"
type input "221"
drag, startPoint x: 194, startPoint y: 239, endPoint x: 156, endPoint y: 238, distance: 38.0
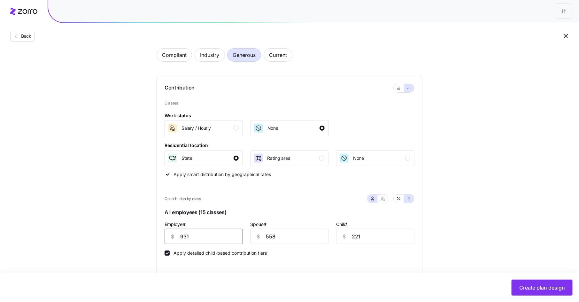
click at [156, 238] on div "Compliant Industry Generous Current Contribution Classes Work status Salary / H…" at bounding box center [289, 265] width 286 height 448
type input "480"
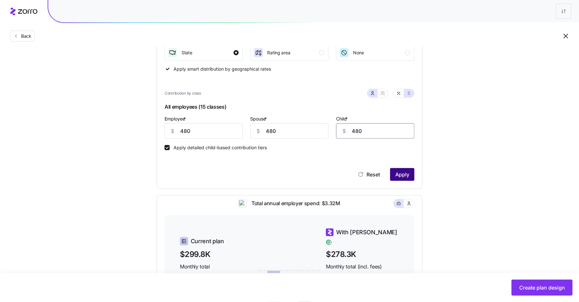
type input "480"
click at [402, 176] on span "Apply" at bounding box center [402, 175] width 14 height 8
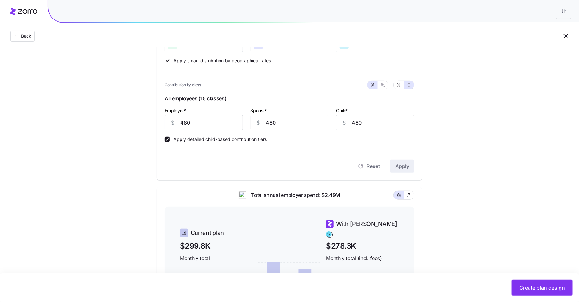
scroll to position [130, 0]
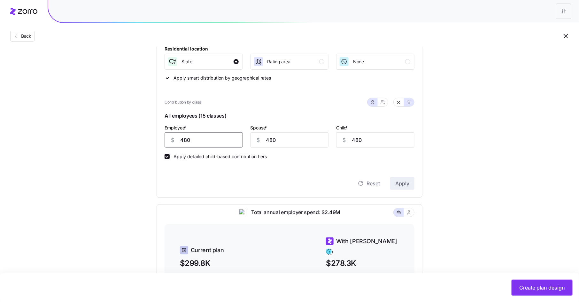
click at [185, 140] on input "480" at bounding box center [204, 139] width 78 height 15
type input "475"
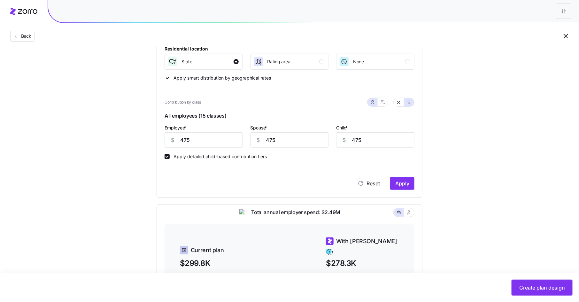
click at [394, 185] on button "Apply" at bounding box center [402, 183] width 24 height 13
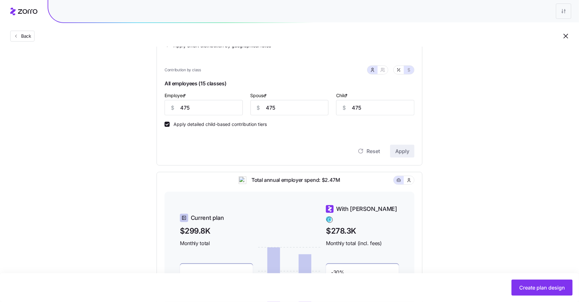
scroll to position [112, 0]
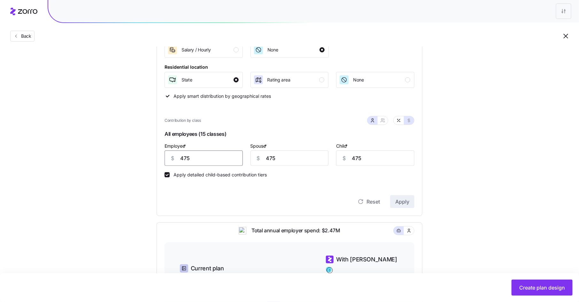
click at [184, 159] on input "475" at bounding box center [204, 157] width 78 height 15
type input "465"
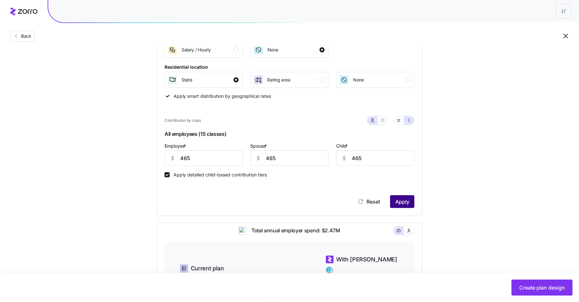
click at [397, 201] on span "Apply" at bounding box center [402, 202] width 14 height 8
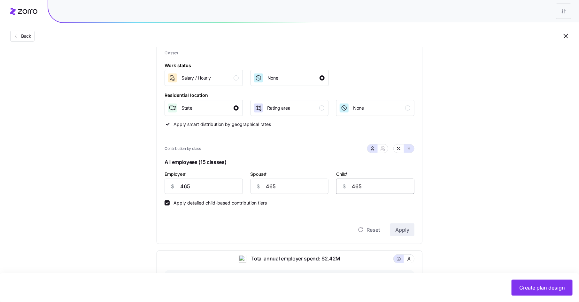
scroll to position [74, 0]
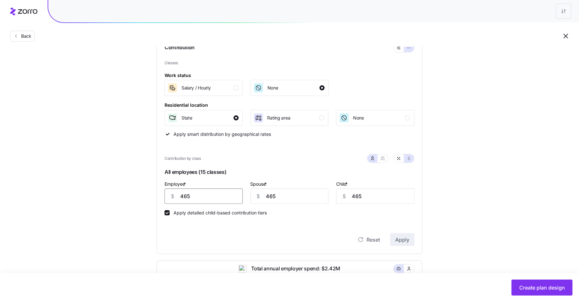
click at [184, 196] on input "465" at bounding box center [204, 195] width 78 height 15
type input "450"
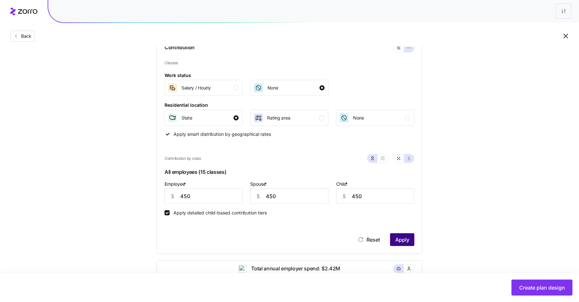
click at [404, 238] on span "Apply" at bounding box center [402, 240] width 14 height 8
click at [402, 157] on button "button" at bounding box center [399, 158] width 10 height 8
type input "63"
type input "161"
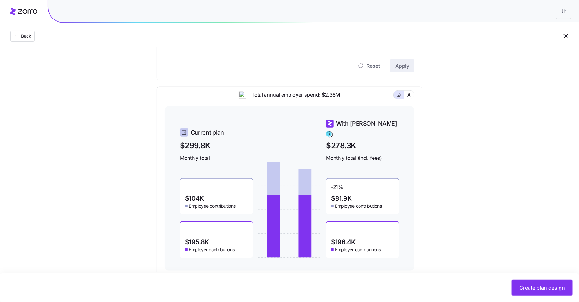
scroll to position [248, 0]
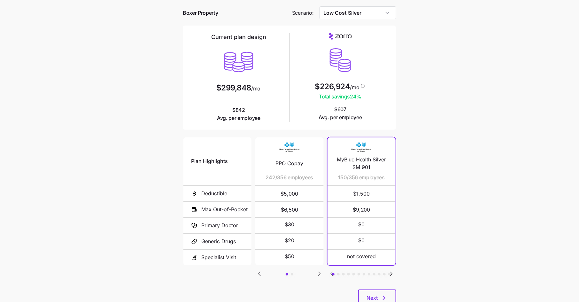
scroll to position [47, 0]
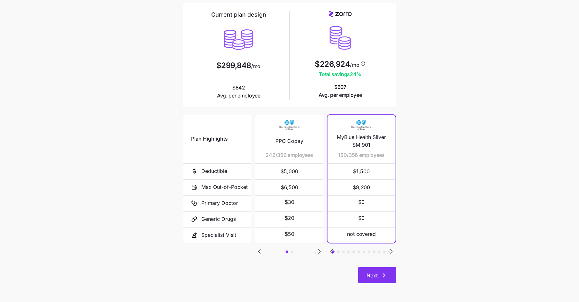
click at [383, 276] on icon "button" at bounding box center [384, 276] width 8 height 8
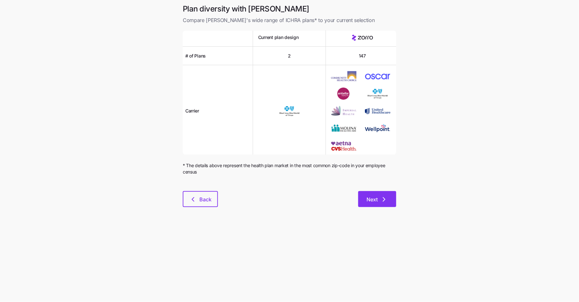
click at [387, 203] on button "Next" at bounding box center [377, 199] width 38 height 16
